Goal: Information Seeking & Learning: Learn about a topic

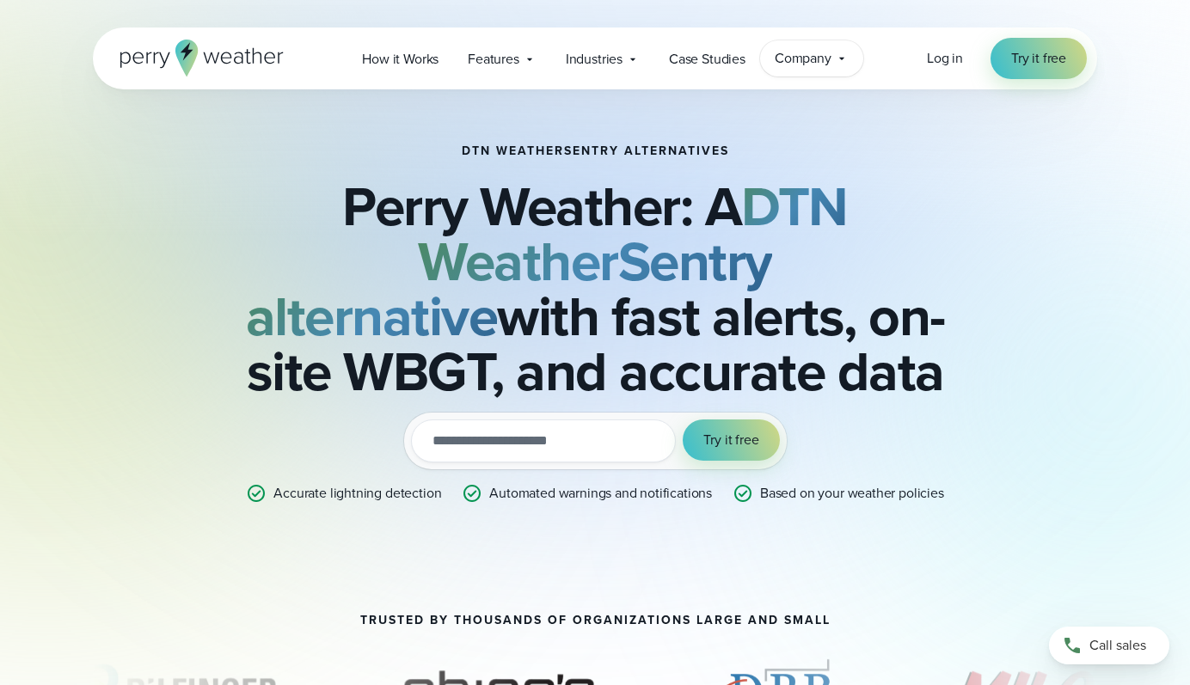
click at [832, 51] on span "Company" at bounding box center [803, 58] width 57 height 21
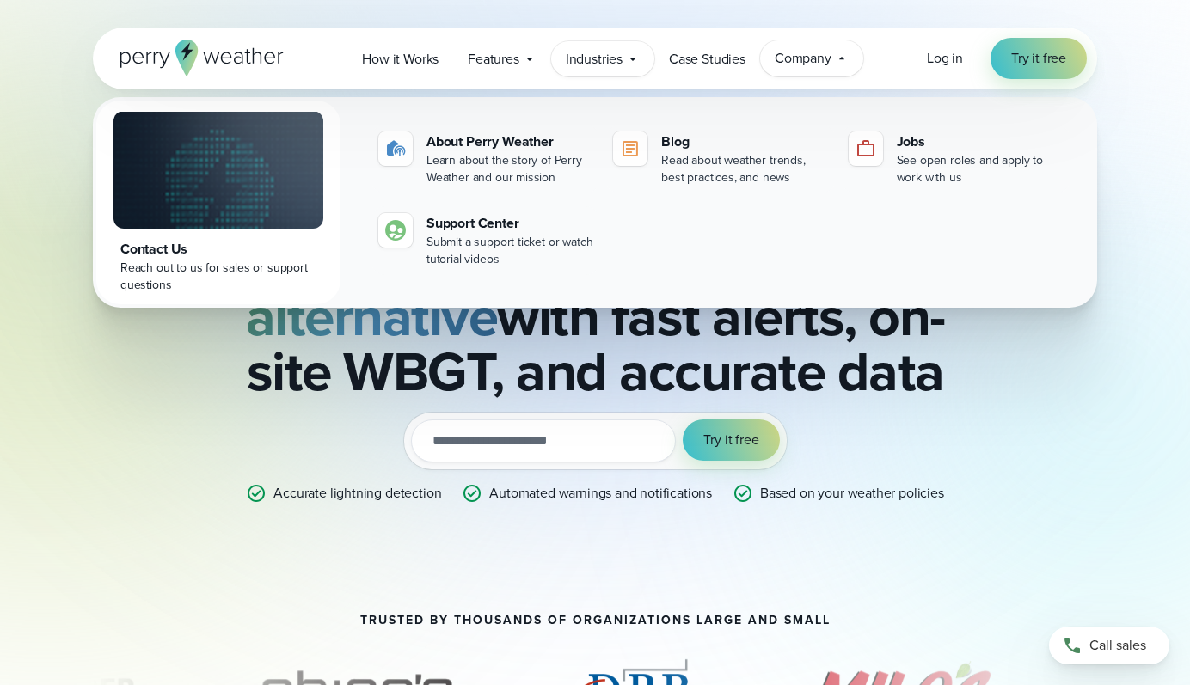
click at [601, 64] on span "Industries" at bounding box center [594, 59] width 57 height 21
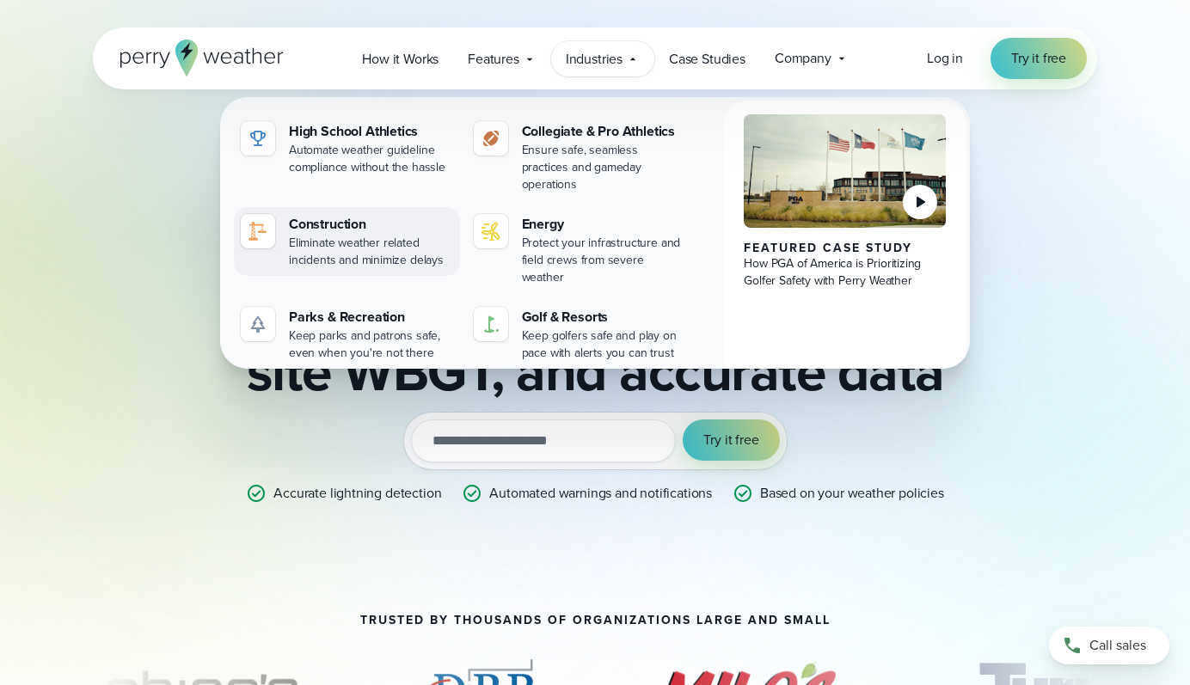
click at [278, 213] on link "Construction Eliminate weather related incidents and minimize delays" at bounding box center [347, 241] width 226 height 69
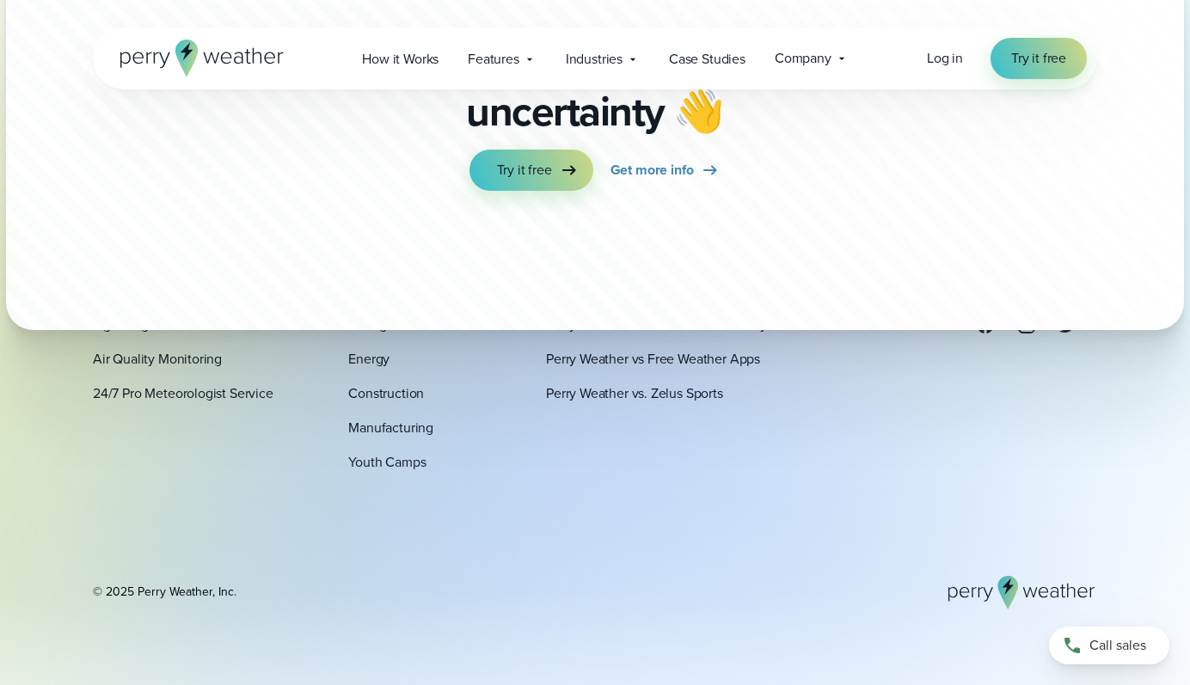
scroll to position [10448, 0]
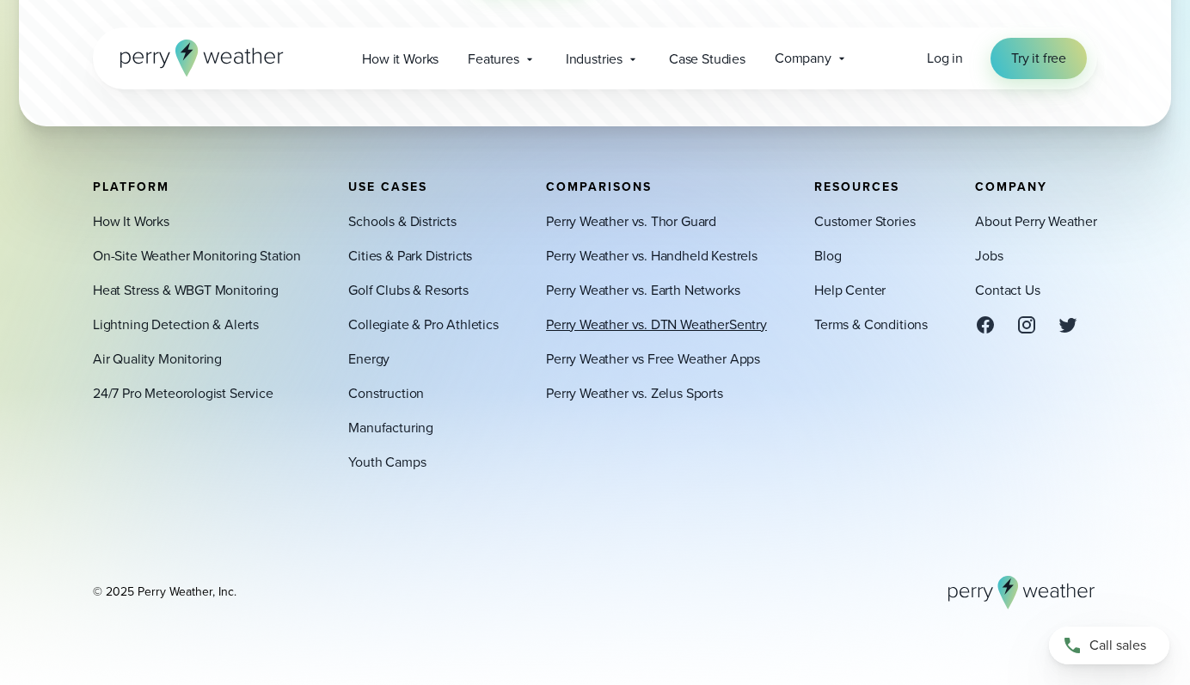
click at [710, 322] on link "Perry Weather vs. DTN WeatherSentry" at bounding box center [656, 324] width 221 height 21
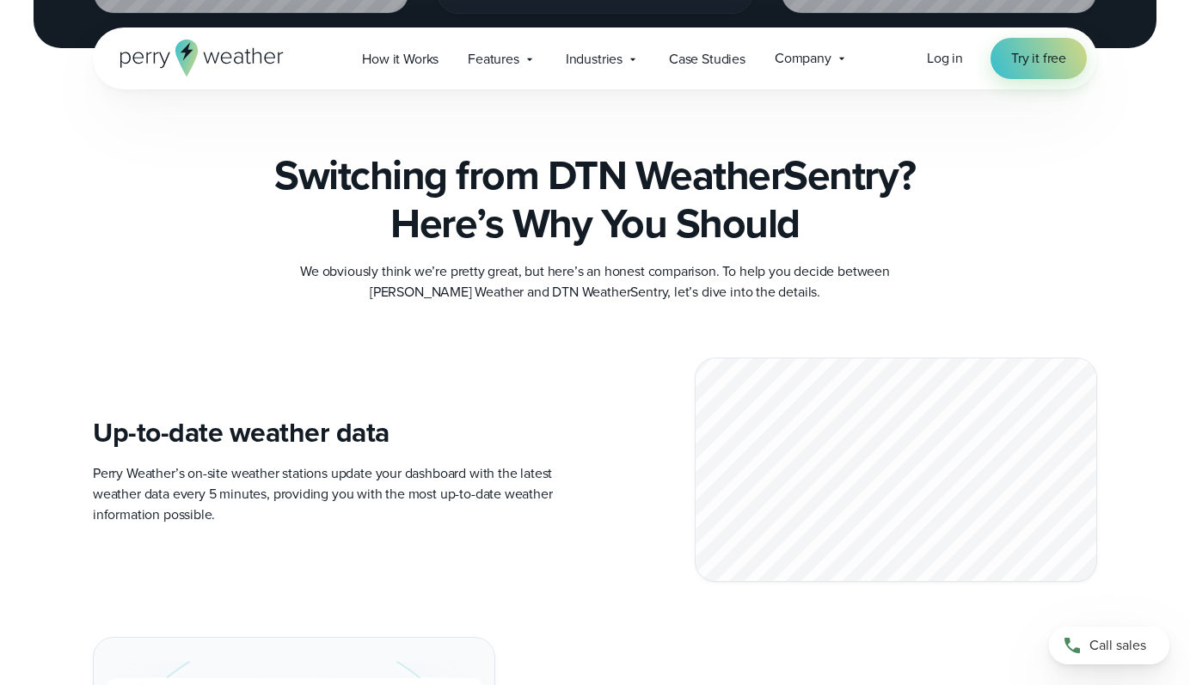
scroll to position [2952, 0]
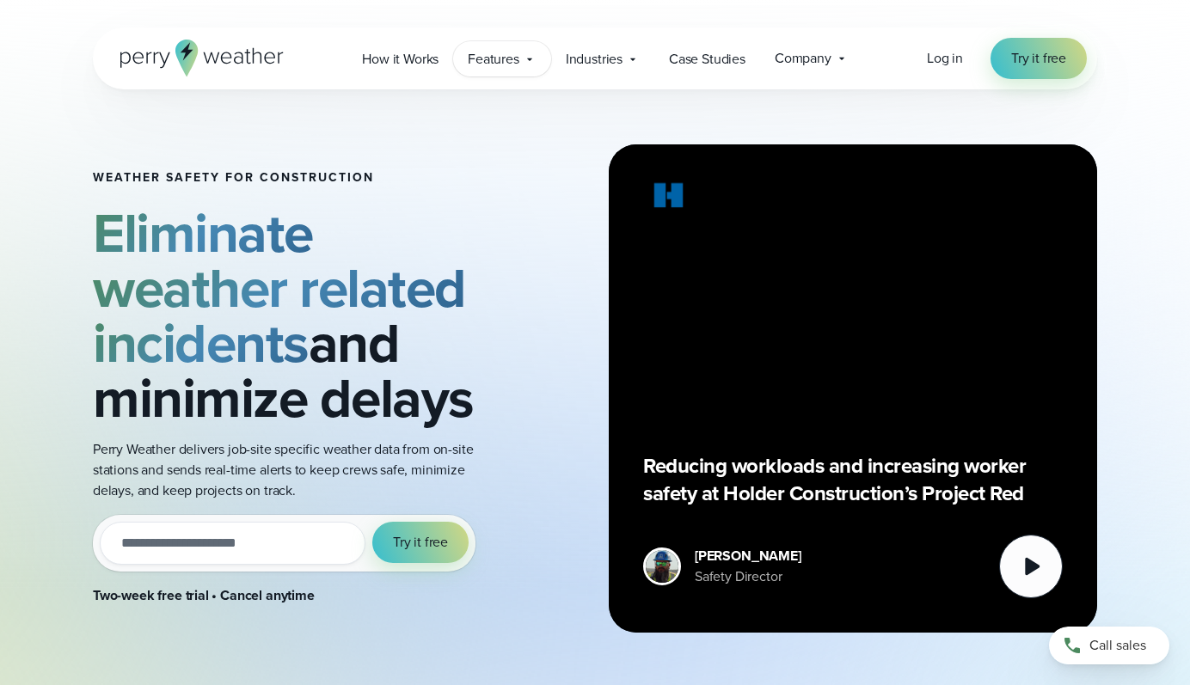
click at [525, 58] on icon at bounding box center [530, 59] width 14 height 14
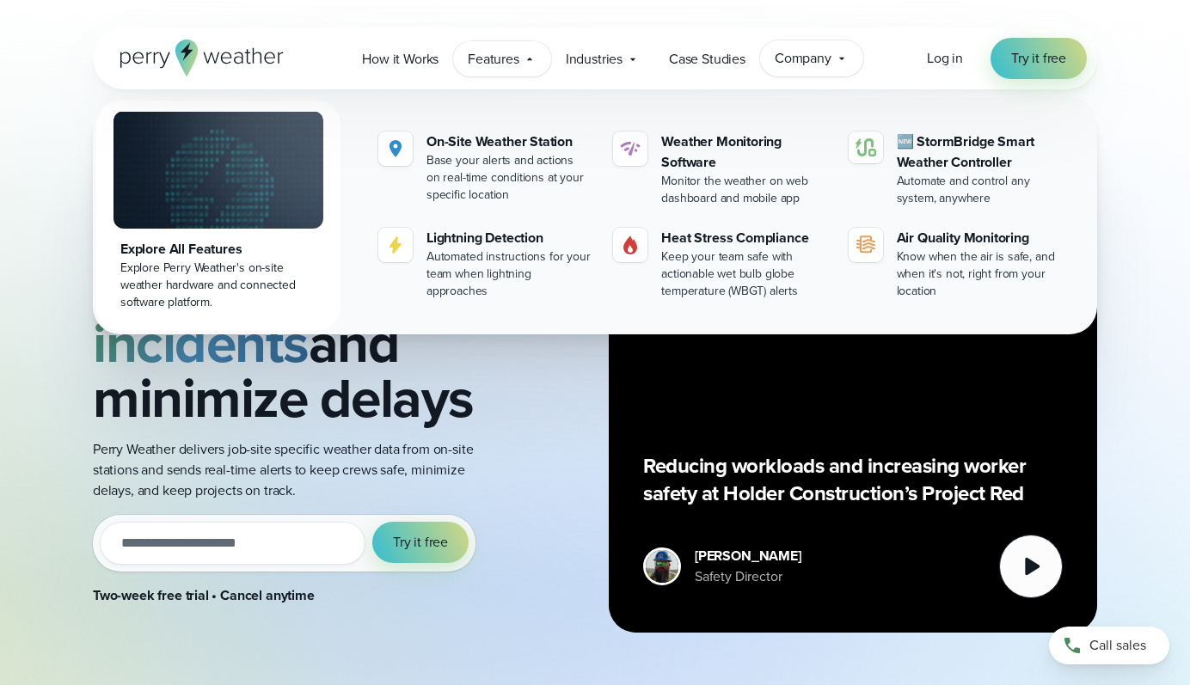
click at [847, 45] on div "Company Contact Us Reach out to us for sales or support questions" at bounding box center [811, 58] width 103 height 36
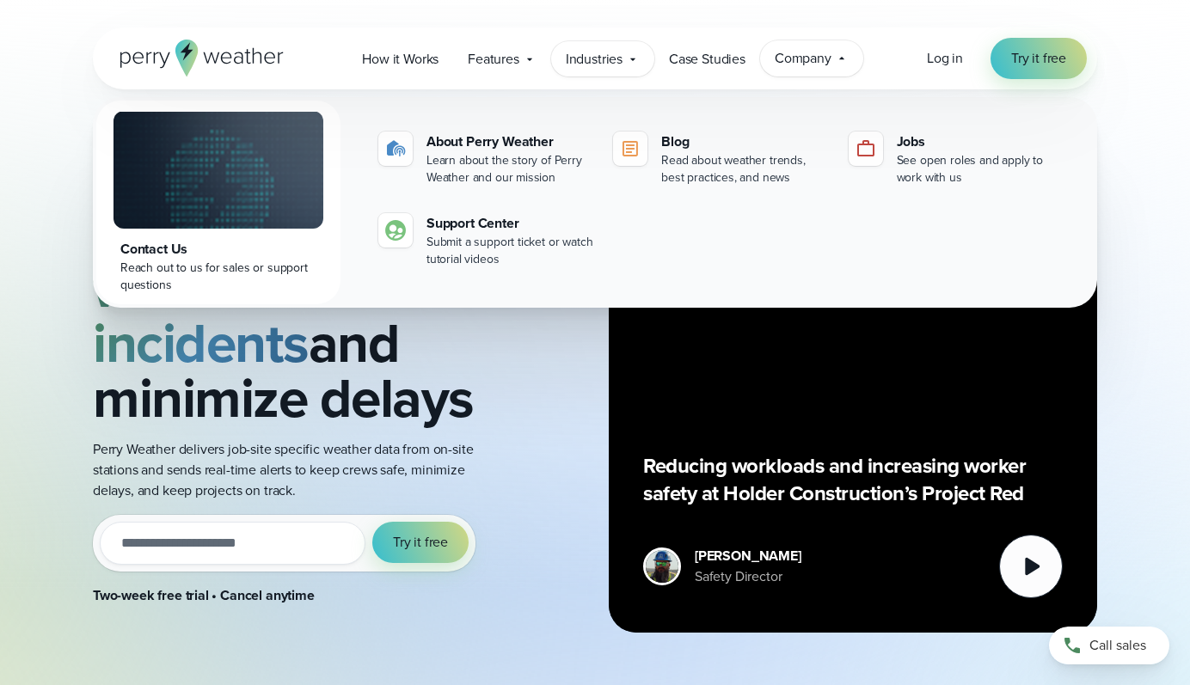
click at [610, 55] on span "Industries" at bounding box center [594, 59] width 57 height 21
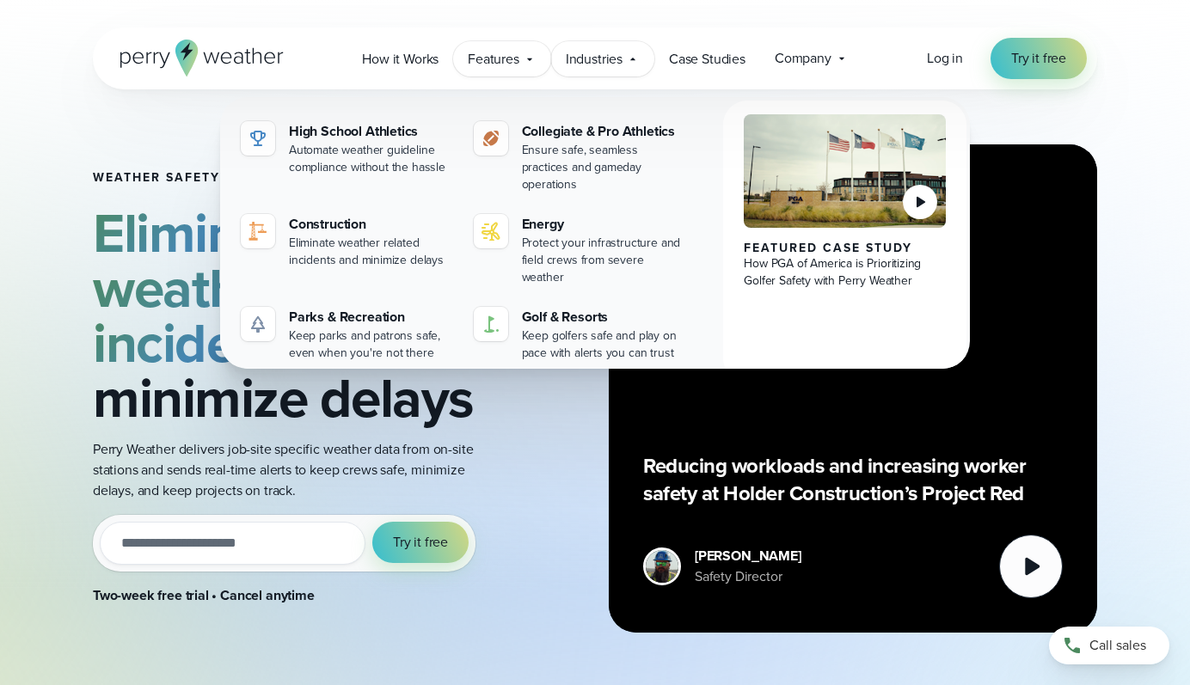
click at [481, 60] on span "Features" at bounding box center [494, 59] width 52 height 21
